Goal: Task Accomplishment & Management: Manage account settings

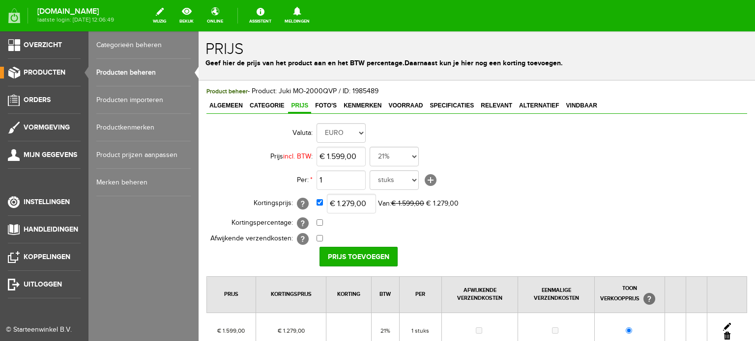
click at [139, 72] on link "Producten beheren" at bounding box center [143, 73] width 94 height 28
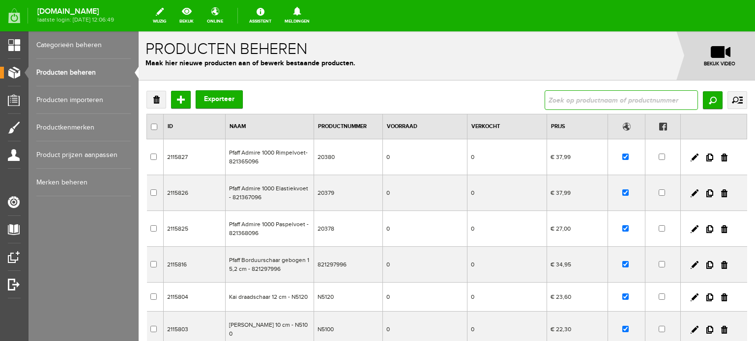
click at [593, 94] on input "text" at bounding box center [620, 100] width 153 height 20
paste input "Expression 720SE"
type input "Expression 720SE"
click at [710, 100] on input "Zoeken" at bounding box center [712, 100] width 20 height 18
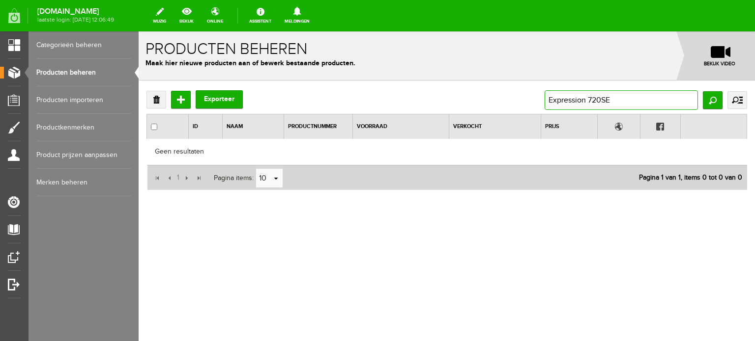
click at [618, 96] on input "Expression 720SE" at bounding box center [620, 100] width 153 height 20
type input "Expression 720"
click at [709, 98] on input "Zoeken" at bounding box center [712, 100] width 20 height 18
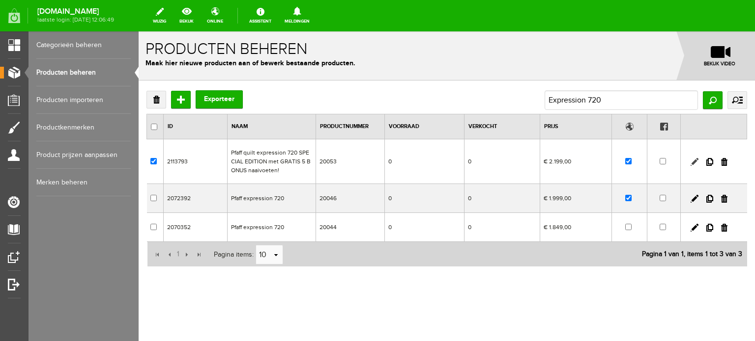
click at [695, 160] on link at bounding box center [694, 162] width 8 height 8
checkbox input "true"
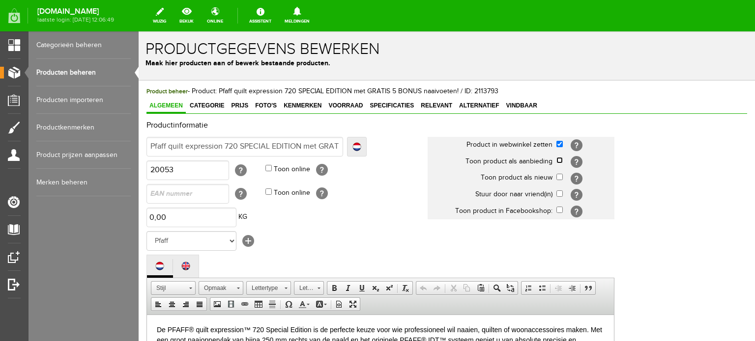
click at [558, 162] on input "checkbox" at bounding box center [559, 160] width 6 height 6
checkbox input "true"
click at [211, 106] on span "Categorie" at bounding box center [207, 105] width 40 height 7
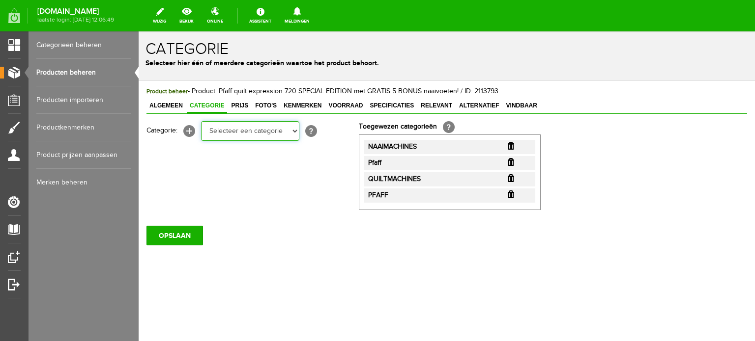
click at [295, 132] on select "Selecteer een categorie Cadeaubon [DATE][DATE] AANBIEDINGEN! Naai Tips en video…" at bounding box center [250, 131] width 98 height 20
select select "38825"
click at [201, 121] on select "Selecteer een categorie Cadeaubon [DATE][DATE] AANBIEDINGEN! Naai Tips en video…" at bounding box center [250, 131] width 98 height 20
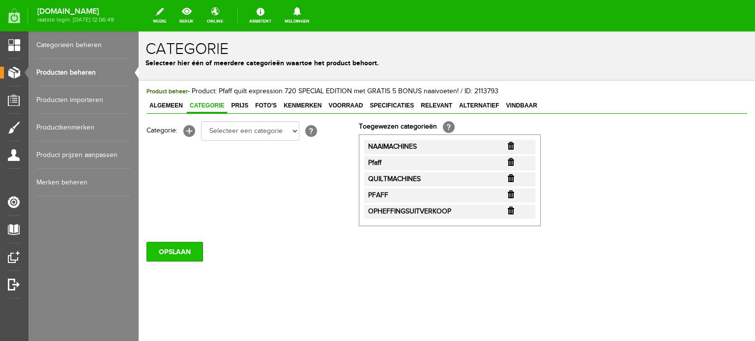
click at [185, 250] on input "OPSLAAN" at bounding box center [174, 252] width 56 height 20
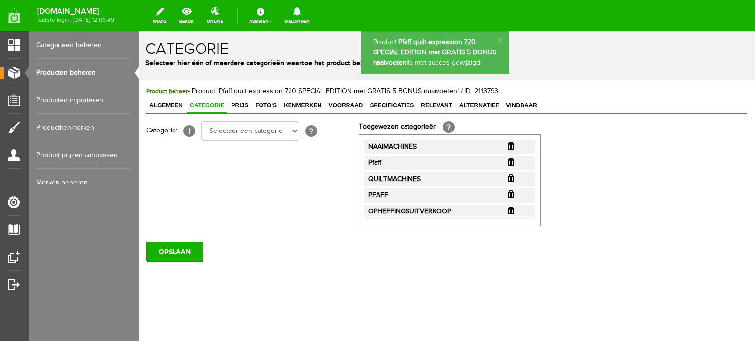
click at [240, 106] on span "Prijs" at bounding box center [239, 105] width 23 height 7
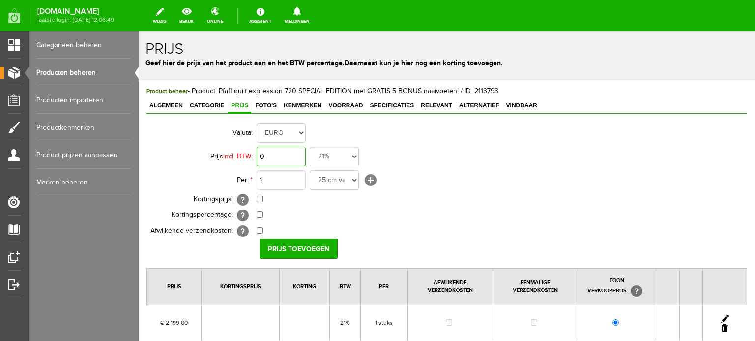
click at [294, 151] on input "0" at bounding box center [280, 157] width 49 height 20
type input "€ 1.759,00"
click at [505, 166] on td "€ 1.759,00 21% 19% 18% 9% 6% 0%" at bounding box center [437, 157] width 362 height 24
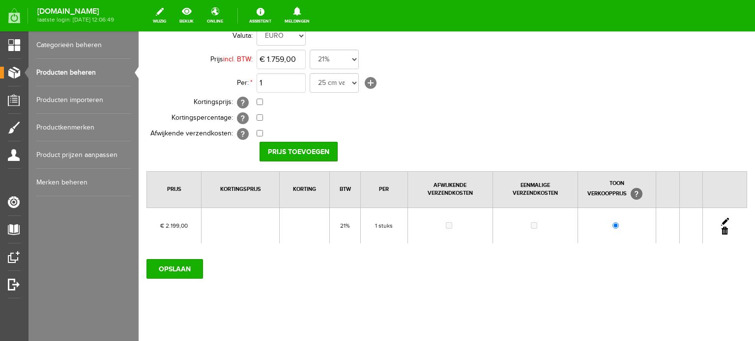
scroll to position [98, 0]
click at [721, 220] on link at bounding box center [725, 221] width 8 height 8
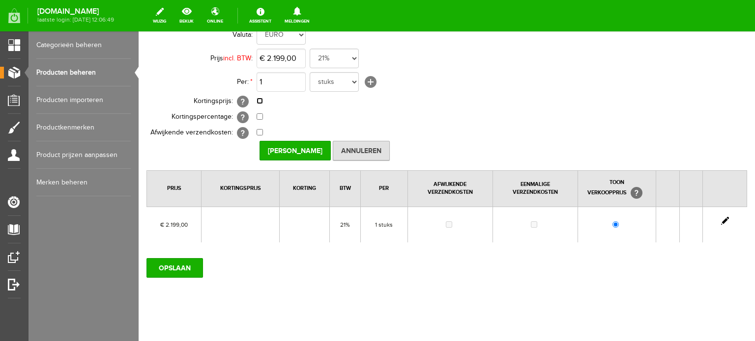
click at [261, 101] on input "checkbox" at bounding box center [259, 101] width 6 height 6
checkbox input "true"
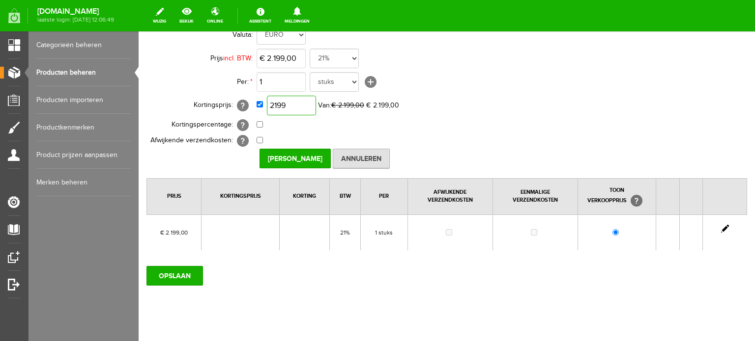
click at [304, 102] on input "2199" at bounding box center [291, 106] width 49 height 20
type input "€ 1.759,00"
click at [303, 157] on input "[PERSON_NAME]" at bounding box center [294, 159] width 71 height 20
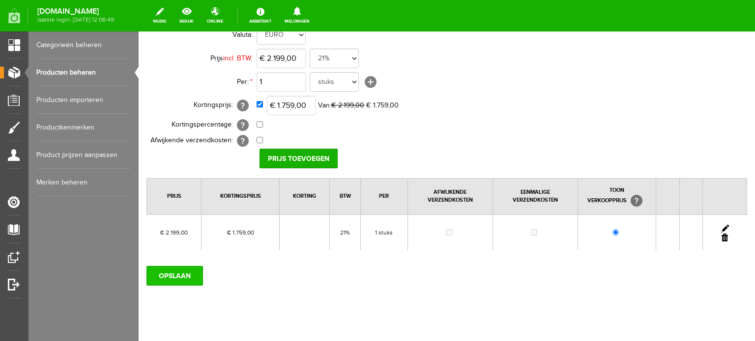
click at [180, 276] on input "OPSLAAN" at bounding box center [174, 276] width 56 height 20
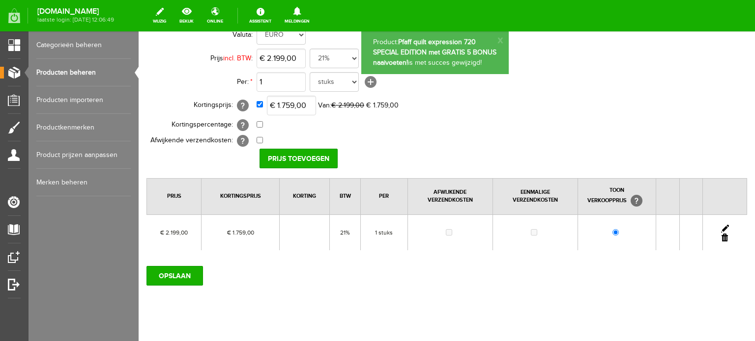
scroll to position [0, 0]
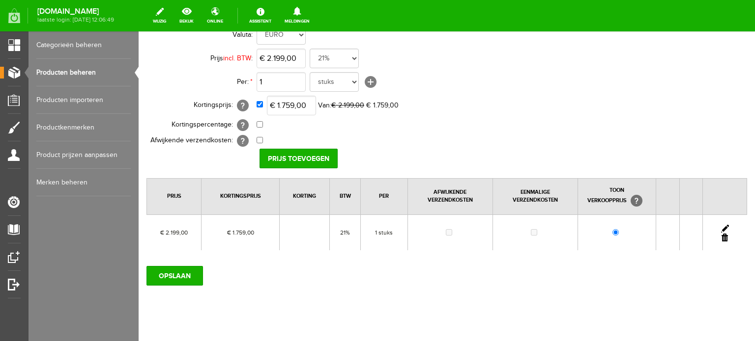
click at [85, 66] on link "Producten beheren" at bounding box center [83, 73] width 94 height 28
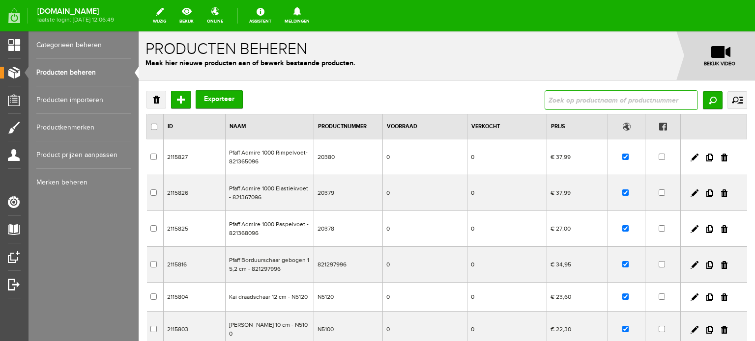
click at [562, 100] on input "text" at bounding box center [620, 100] width 153 height 20
type input "Select 3,2"
click at [706, 100] on input "Zoeken" at bounding box center [712, 100] width 20 height 18
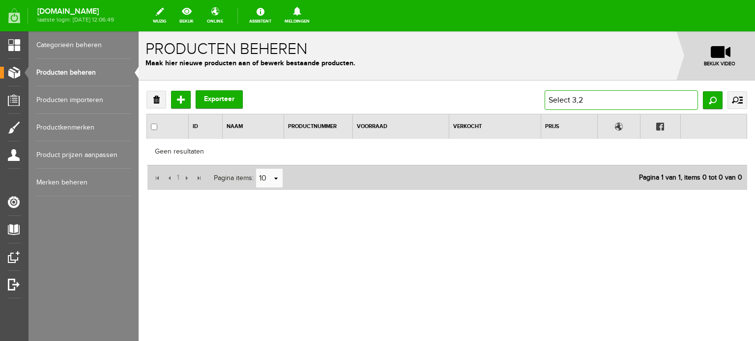
drag, startPoint x: 603, startPoint y: 101, endPoint x: 572, endPoint y: 98, distance: 31.6
click at [572, 98] on input "Select 3,2" at bounding box center [620, 100] width 153 height 20
type input "Select"
click at [713, 100] on input "Zoeken" at bounding box center [712, 100] width 20 height 18
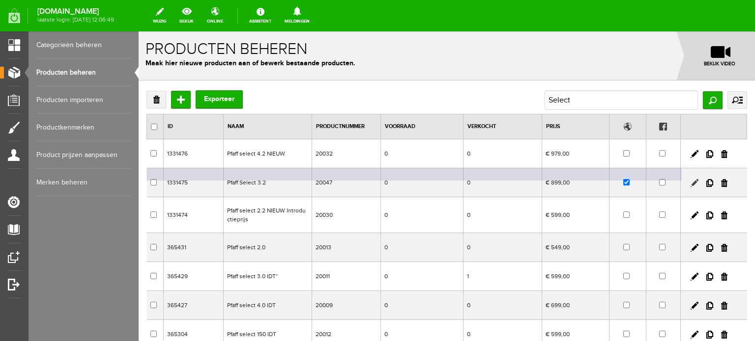
click at [690, 183] on link at bounding box center [694, 183] width 8 height 8
checkbox input "true"
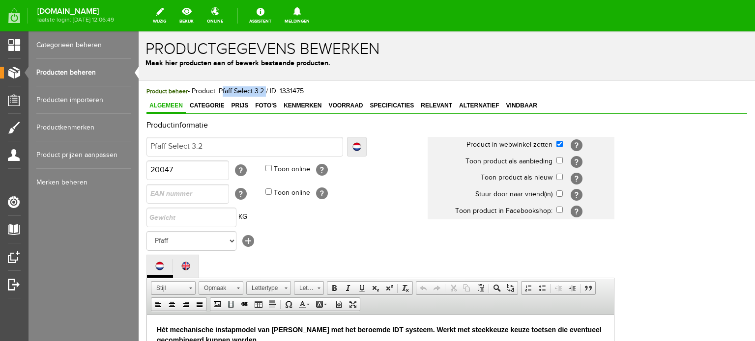
drag, startPoint x: 262, startPoint y: 92, endPoint x: 220, endPoint y: 91, distance: 42.7
click at [220, 91] on span "Product beheer - Product: Pfaff Select 3.2 / ID: 1331475" at bounding box center [224, 91] width 157 height 8
copy span "Pfaff Select 3.2"
click at [558, 161] on input "checkbox" at bounding box center [559, 160] width 6 height 6
checkbox input "true"
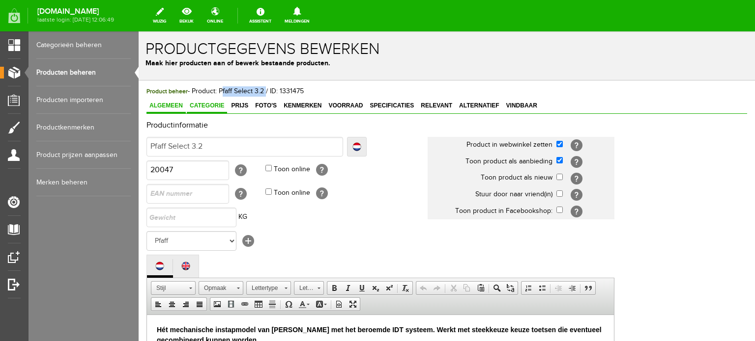
click at [210, 107] on span "Categorie" at bounding box center [207, 105] width 40 height 7
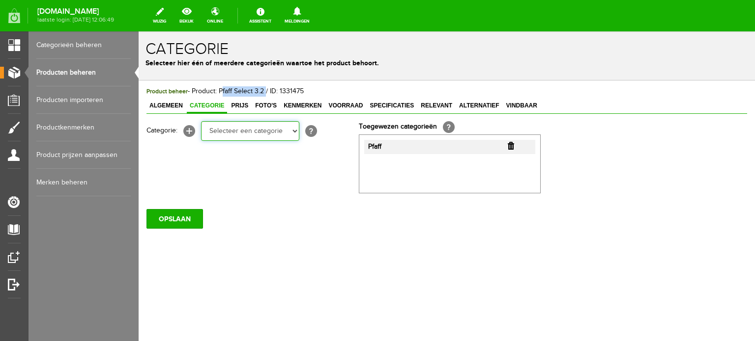
click at [294, 131] on select "Selecteer een categorie Cadeaubon [DATE][DATE] AANBIEDINGEN! Naai Tips en video…" at bounding box center [250, 131] width 98 height 20
select select "34784"
click at [201, 121] on select "Selecteer een categorie Cadeaubon [DATE][DATE] AANBIEDINGEN! Naai Tips en video…" at bounding box center [250, 131] width 98 height 20
click at [293, 131] on select "Selecteer een categorie Cadeaubon [DATE][DATE] AANBIEDINGEN! Naai Tips en video…" at bounding box center [250, 131] width 98 height 20
select select "38825"
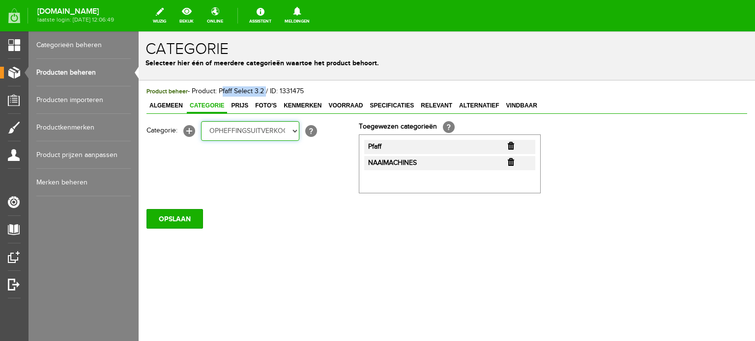
click at [201, 121] on select "Selecteer een categorie Cadeaubon [DATE][DATE] AANBIEDINGEN! Naai Tips en video…" at bounding box center [250, 131] width 98 height 20
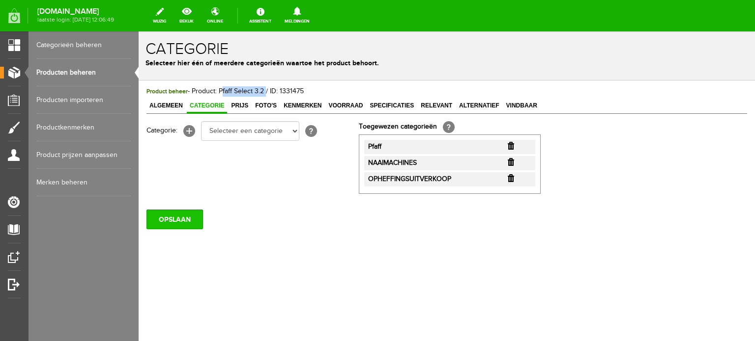
click at [183, 222] on input "OPSLAAN" at bounding box center [174, 220] width 56 height 20
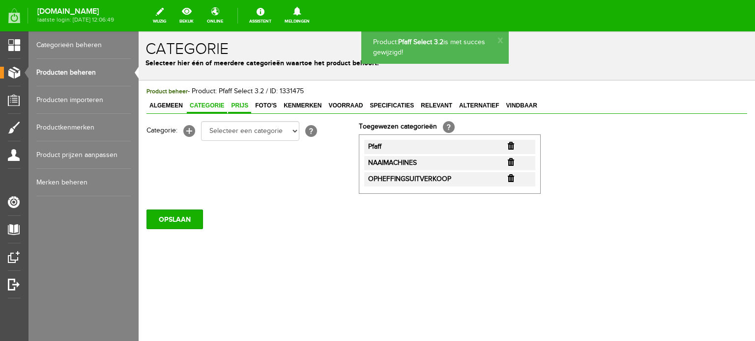
click at [242, 103] on span "Prijs" at bounding box center [239, 105] width 23 height 7
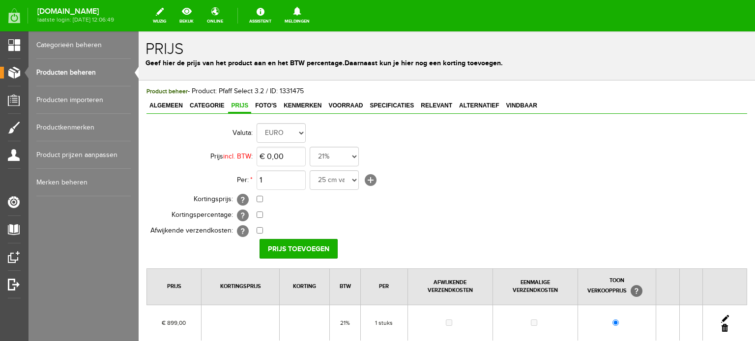
click at [721, 316] on link at bounding box center [725, 319] width 8 height 8
click at [721, 318] on link at bounding box center [725, 319] width 8 height 8
click at [257, 199] on input "checkbox" at bounding box center [259, 199] width 6 height 6
checkbox input "true"
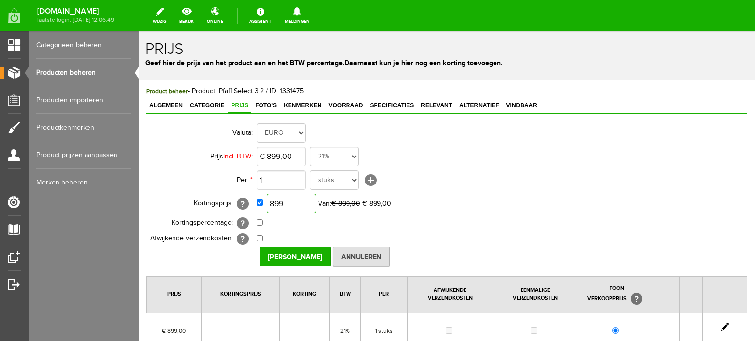
click at [303, 204] on input "899" at bounding box center [291, 204] width 49 height 20
type input "€ 719,00"
click at [284, 253] on input "[PERSON_NAME]" at bounding box center [294, 257] width 71 height 20
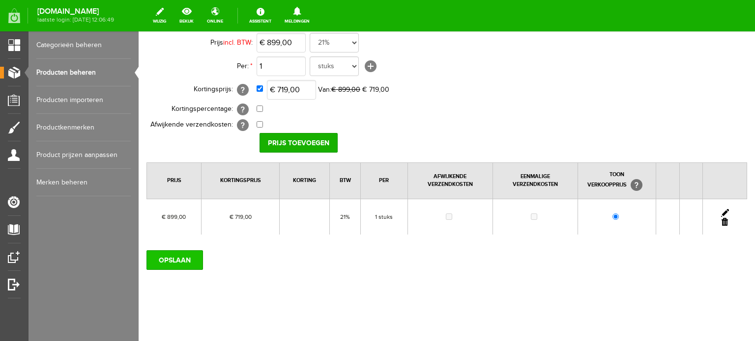
click at [174, 262] on input "OPSLAAN" at bounding box center [174, 261] width 56 height 20
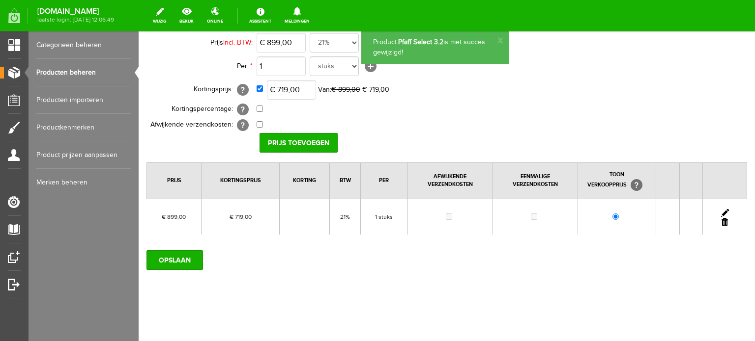
scroll to position [0, 0]
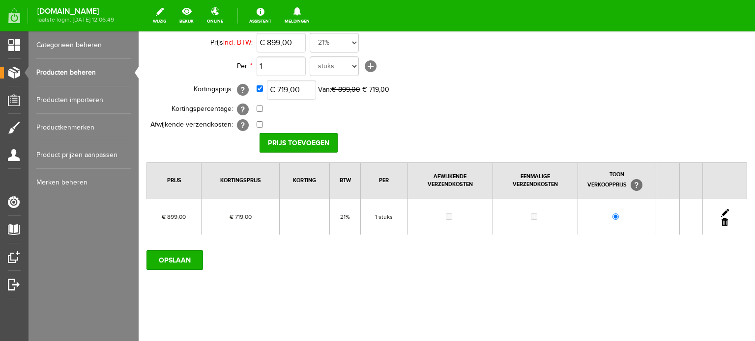
click at [84, 69] on link "Producten beheren" at bounding box center [83, 73] width 94 height 28
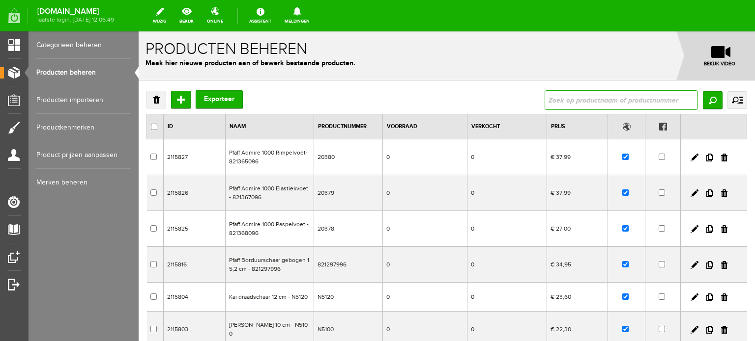
click at [591, 96] on input "text" at bounding box center [620, 100] width 153 height 20
type input "Smarter 260C"
click at [703, 99] on input "Zoeken" at bounding box center [712, 100] width 20 height 18
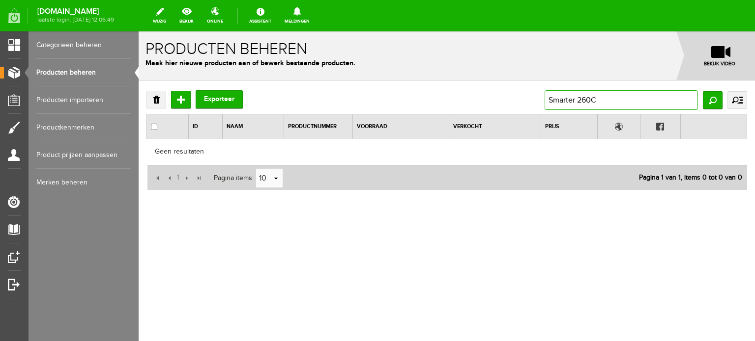
click at [597, 101] on input "Smarter 260C" at bounding box center [620, 100] width 153 height 20
type input "Smarter 260"
click at [714, 99] on input "Zoeken" at bounding box center [712, 100] width 20 height 18
drag, startPoint x: 597, startPoint y: 98, endPoint x: 576, endPoint y: 98, distance: 21.1
click at [576, 98] on input "Smarter 260" at bounding box center [620, 100] width 153 height 20
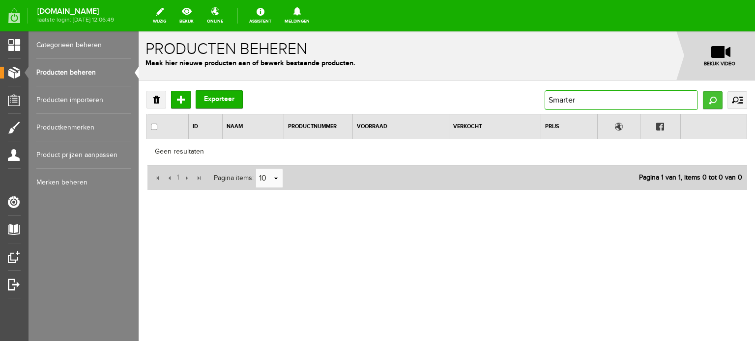
type input "Smarter"
click at [710, 102] on input "Zoeken" at bounding box center [712, 100] width 20 height 18
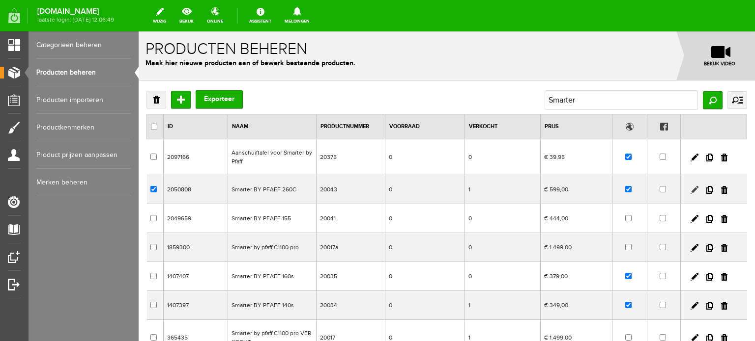
click at [690, 189] on link at bounding box center [694, 190] width 8 height 8
checkbox input "true"
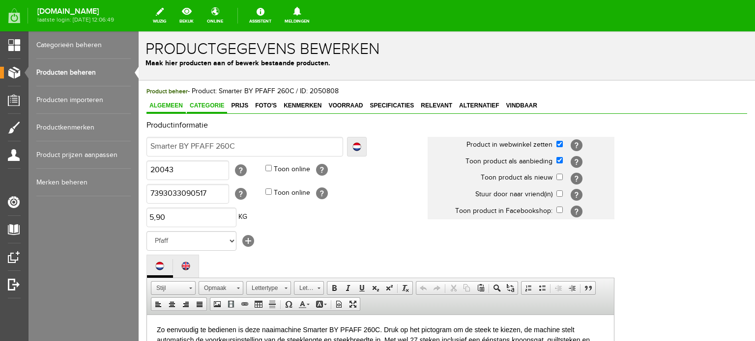
click at [211, 101] on link "Categorie" at bounding box center [207, 106] width 40 height 14
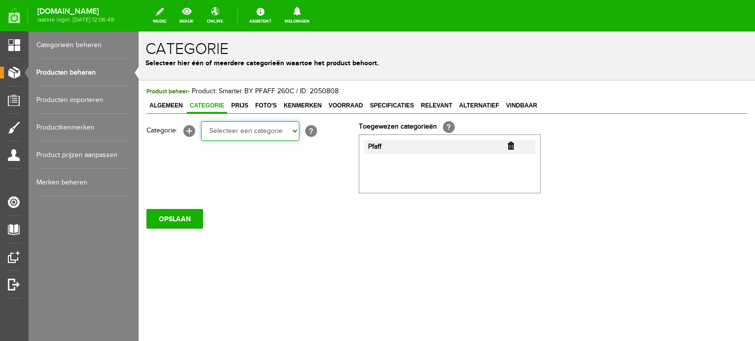
click at [294, 134] on select "Selecteer een categorie Cadeaubon [DATE][DATE] AANBIEDINGEN! Naai Tips en video…" at bounding box center [250, 131] width 98 height 20
select select "38825"
click at [201, 121] on select "Selecteer een categorie Cadeaubon [DATE][DATE] AANBIEDINGEN! Naai Tips en video…" at bounding box center [250, 131] width 98 height 20
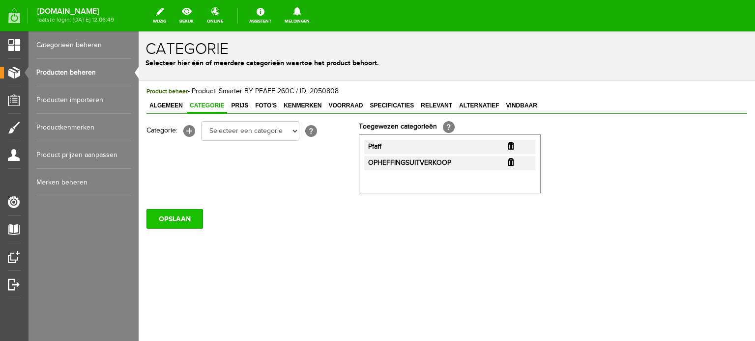
click at [170, 218] on input "OPSLAAN" at bounding box center [174, 219] width 56 height 20
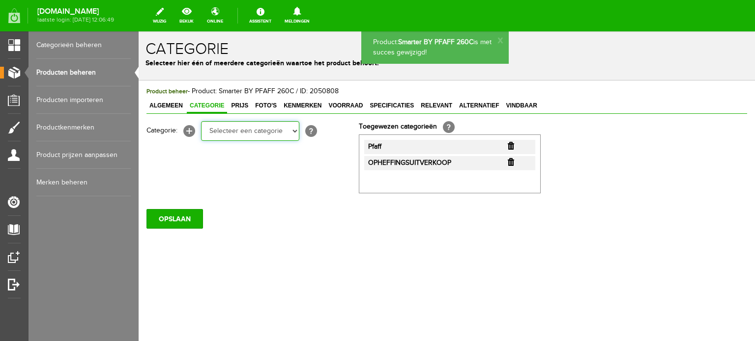
click at [296, 133] on select "Selecteer een categorie Cadeaubon [DATE][DATE] AANBIEDINGEN! Naai Tips en video…" at bounding box center [250, 131] width 98 height 20
select select "34784"
click at [201, 121] on select "Selecteer een categorie Cadeaubon [DATE][DATE] AANBIEDINGEN! Naai Tips en video…" at bounding box center [250, 131] width 98 height 20
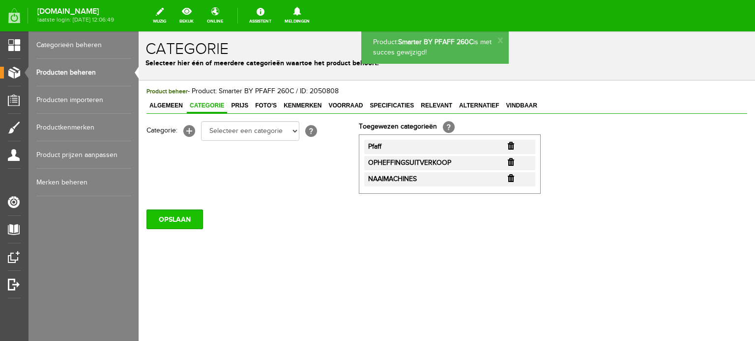
click at [173, 216] on input "OPSLAAN" at bounding box center [174, 220] width 56 height 20
click at [242, 103] on span "Prijs" at bounding box center [239, 105] width 23 height 7
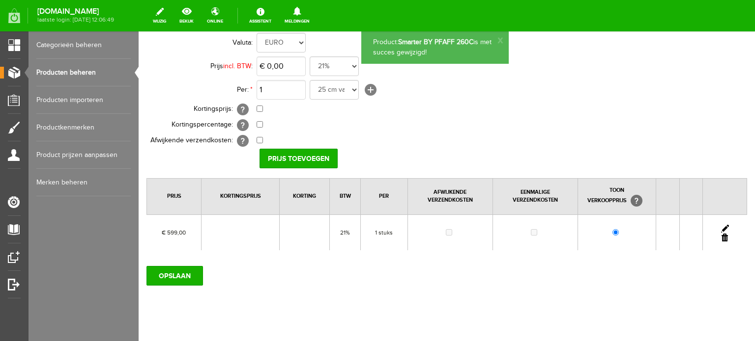
scroll to position [106, 0]
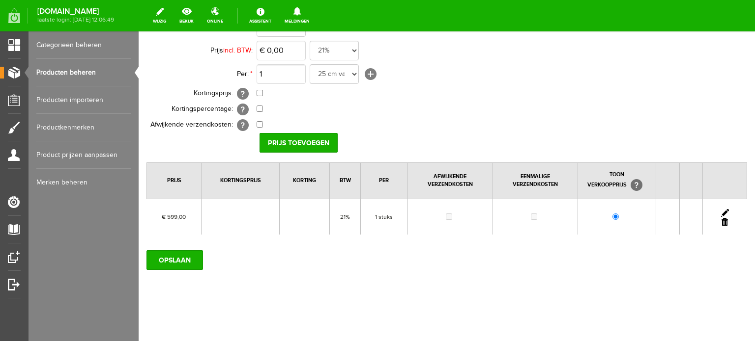
click at [721, 211] on link at bounding box center [725, 213] width 8 height 8
click at [257, 90] on input "checkbox" at bounding box center [259, 93] width 6 height 6
checkbox input "true"
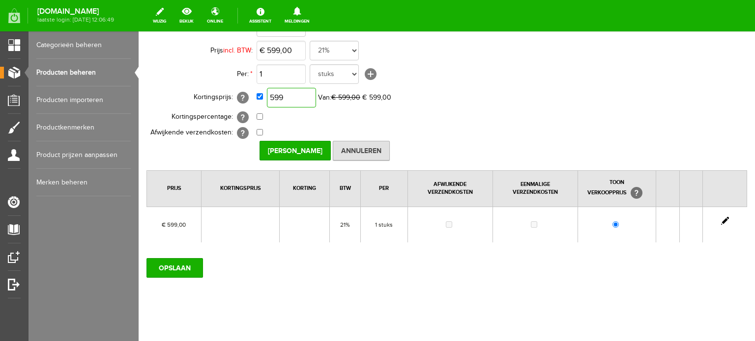
click at [285, 95] on input "599" at bounding box center [291, 98] width 49 height 20
type input "€ 539,00"
click at [295, 151] on input "[PERSON_NAME]" at bounding box center [294, 151] width 71 height 20
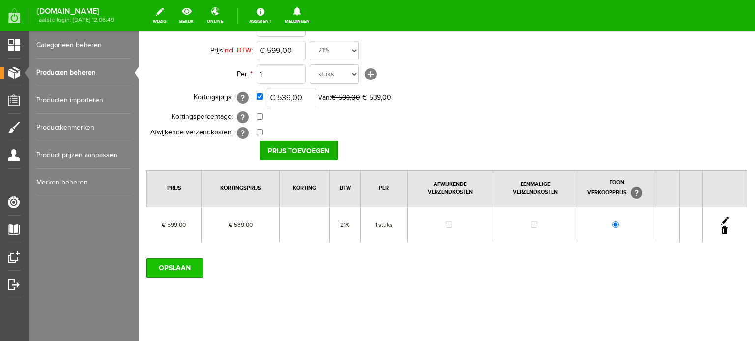
click at [183, 267] on input "OPSLAAN" at bounding box center [174, 268] width 56 height 20
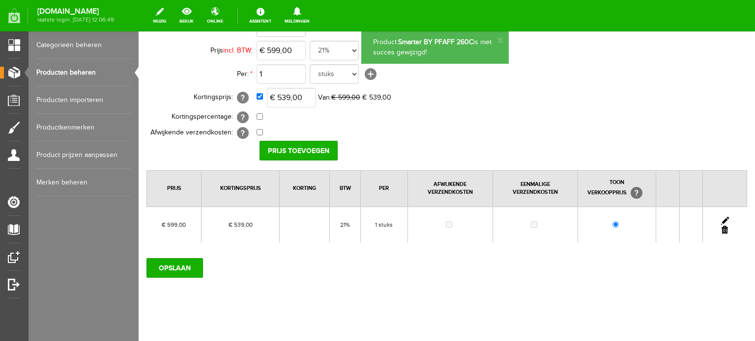
scroll to position [0, 0]
